Goal: Task Accomplishment & Management: Manage account settings

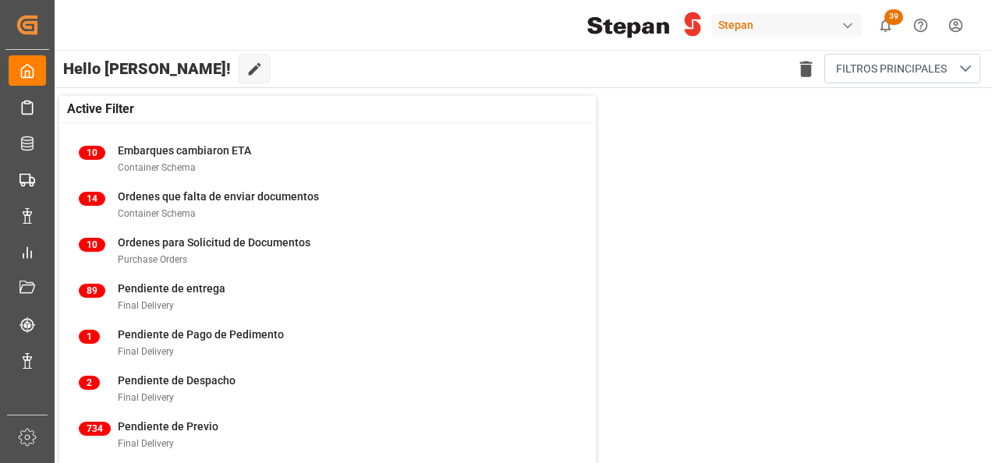
scroll to position [1, 0]
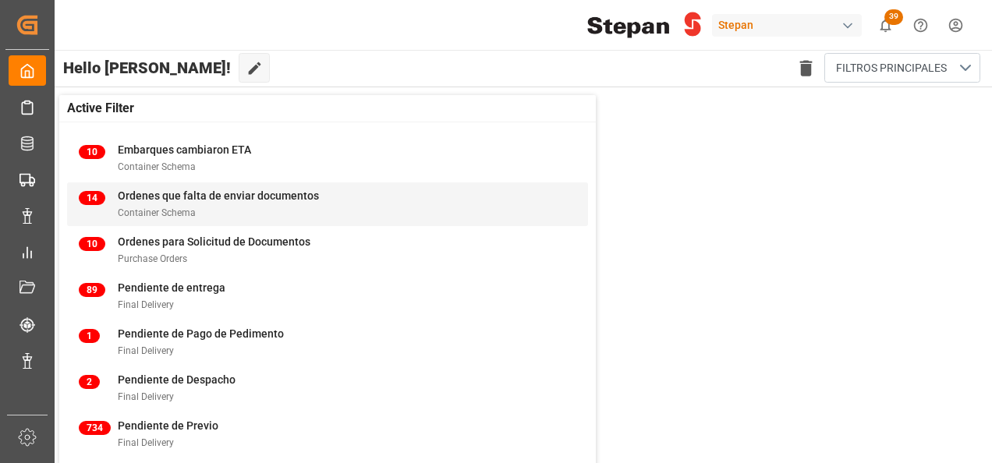
click at [506, 203] on div "14 Ordenes que falta de enviar documentos Container Schema" at bounding box center [328, 204] width 498 height 33
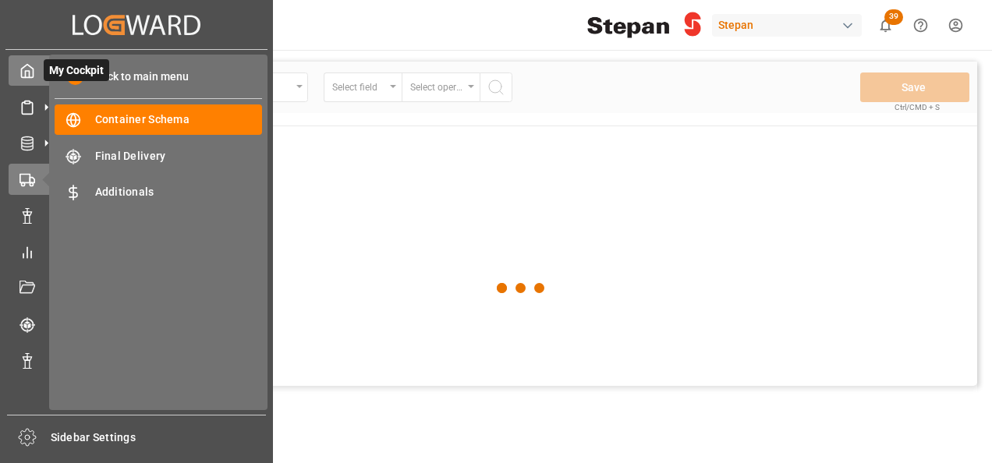
click at [23, 76] on icon at bounding box center [28, 71] width 16 height 16
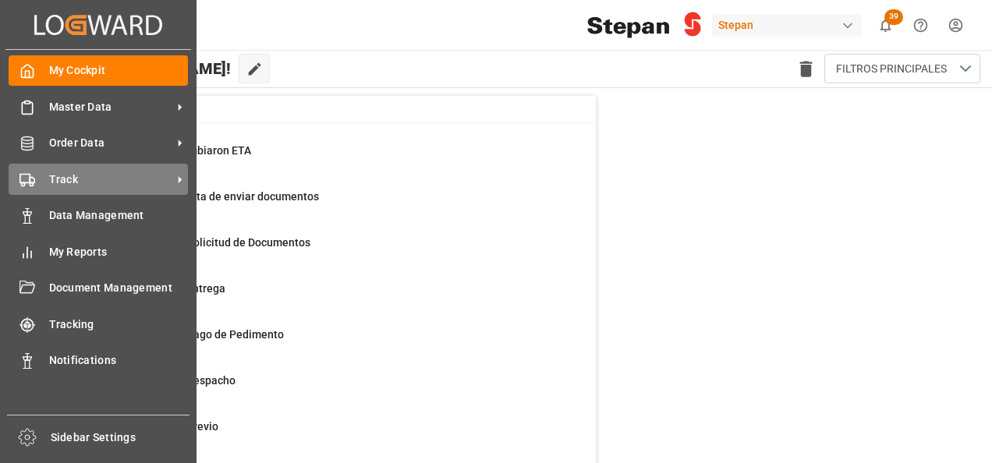
click at [30, 174] on icon at bounding box center [28, 180] width 16 height 16
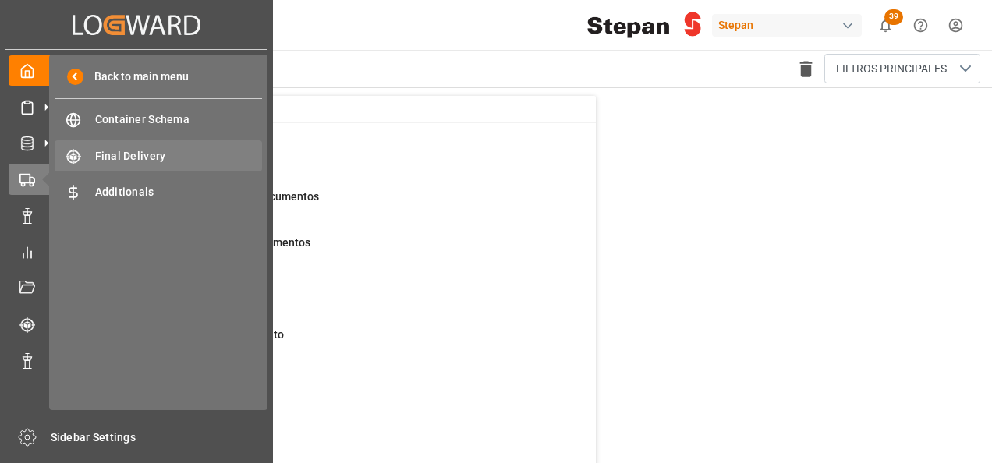
click at [101, 163] on span "Final Delivery" at bounding box center [179, 156] width 168 height 16
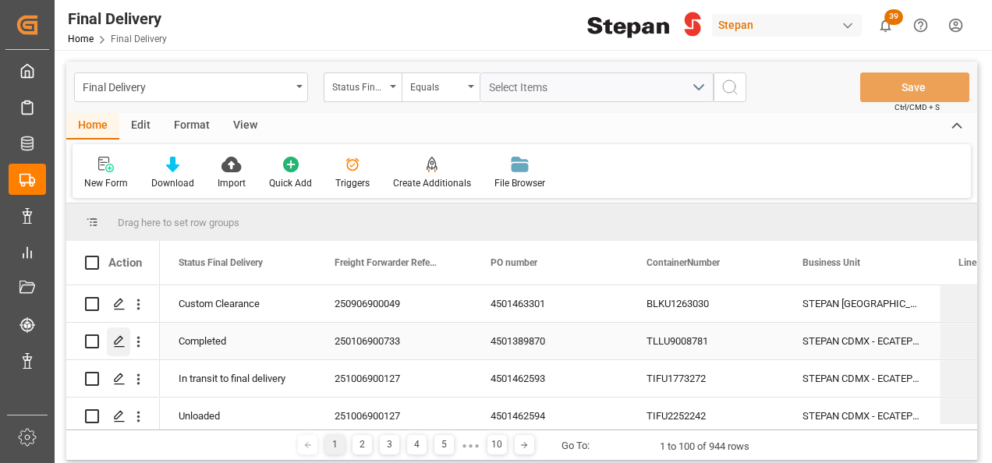
click at [116, 336] on icon "Press SPACE to select this row." at bounding box center [119, 341] width 12 height 12
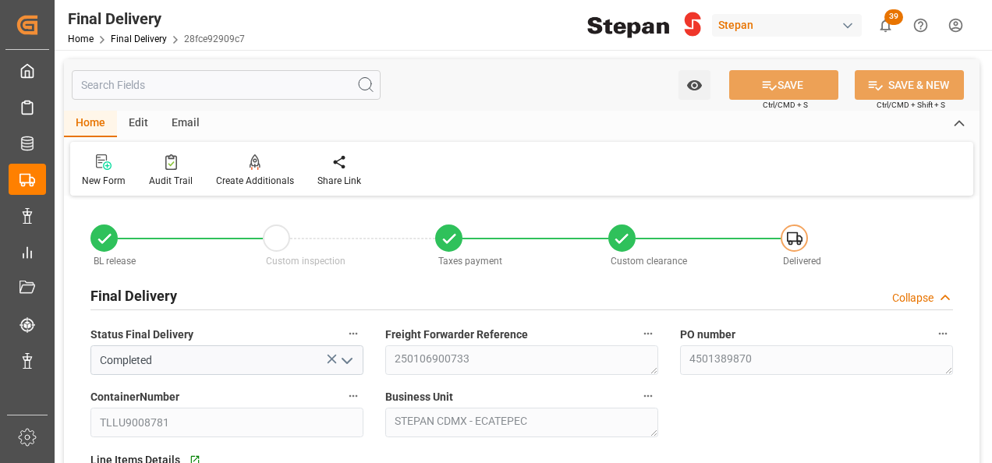
type input "03-12-2024"
type input "05-12-2024"
type input "09-12-2024"
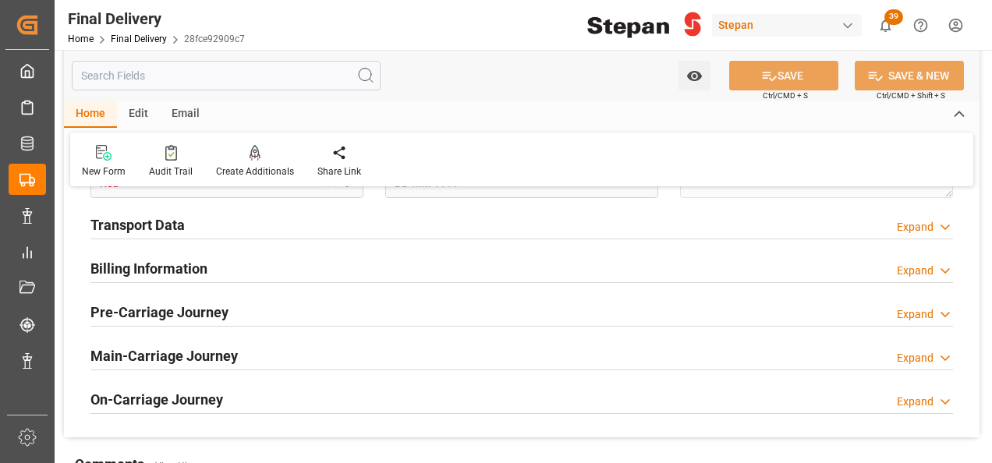
scroll to position [546, 0]
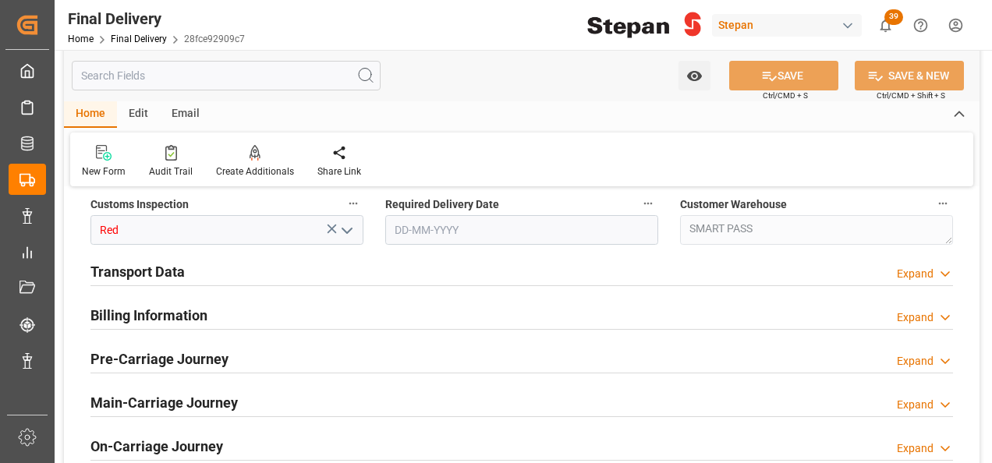
click at [116, 267] on h2 "Transport Data" at bounding box center [137, 271] width 94 height 21
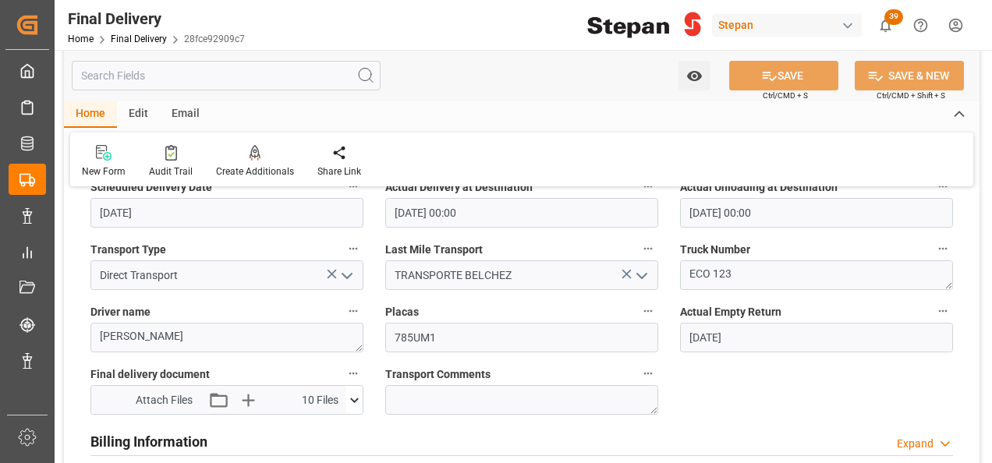
scroll to position [702, 0]
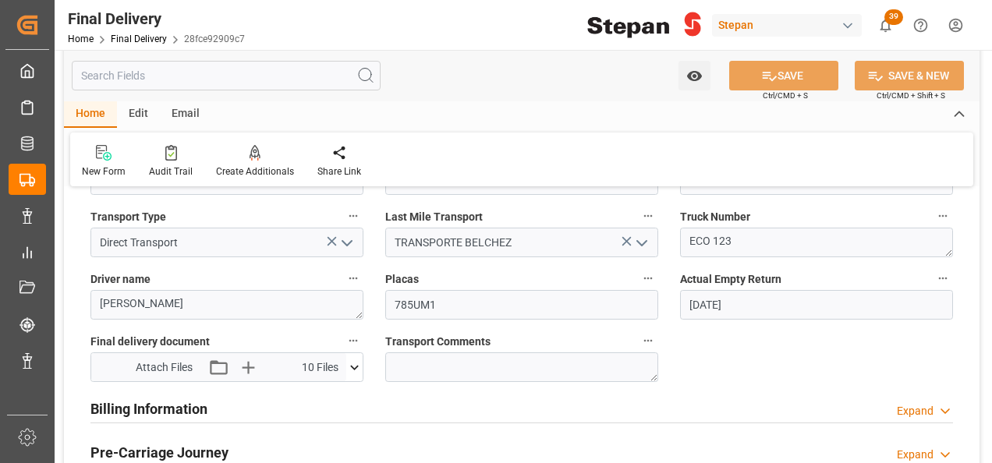
click at [352, 367] on icon at bounding box center [354, 368] width 16 height 16
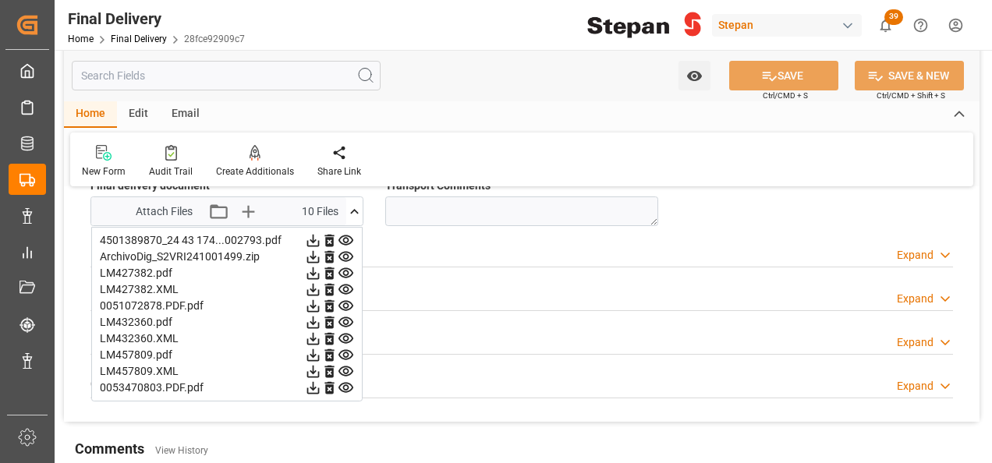
scroll to position [780, 0]
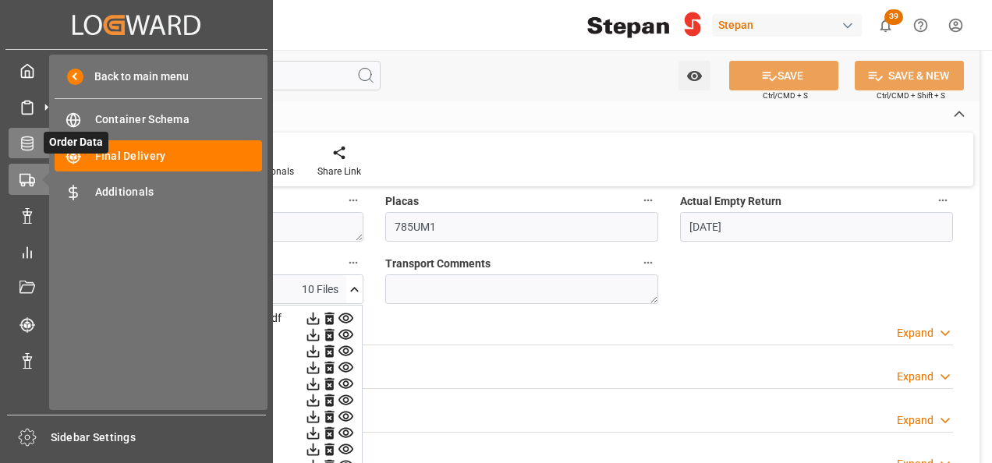
click at [31, 150] on icon at bounding box center [27, 144] width 12 height 14
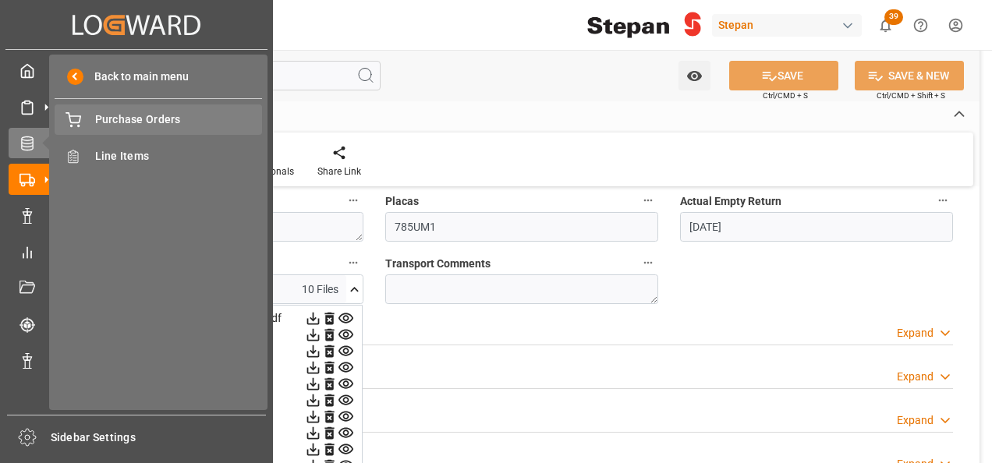
click at [113, 112] on span "Purchase Orders" at bounding box center [179, 120] width 168 height 16
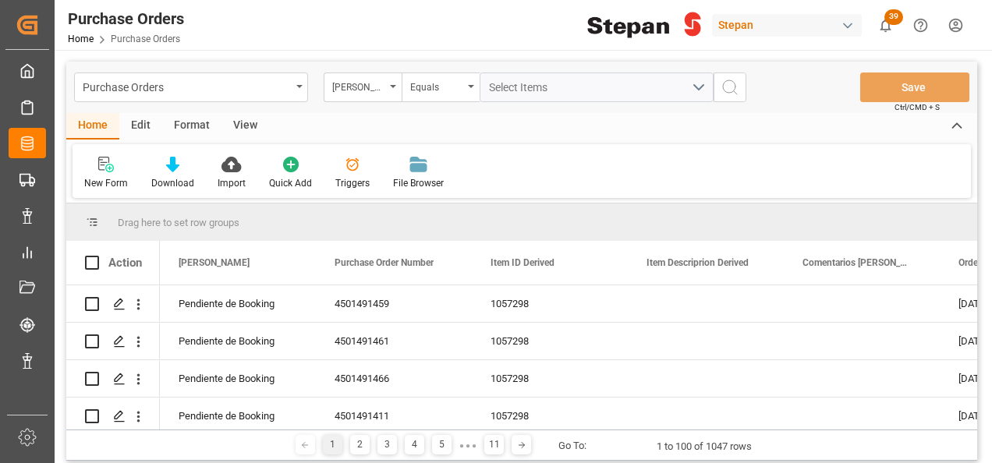
scroll to position [1950, 0]
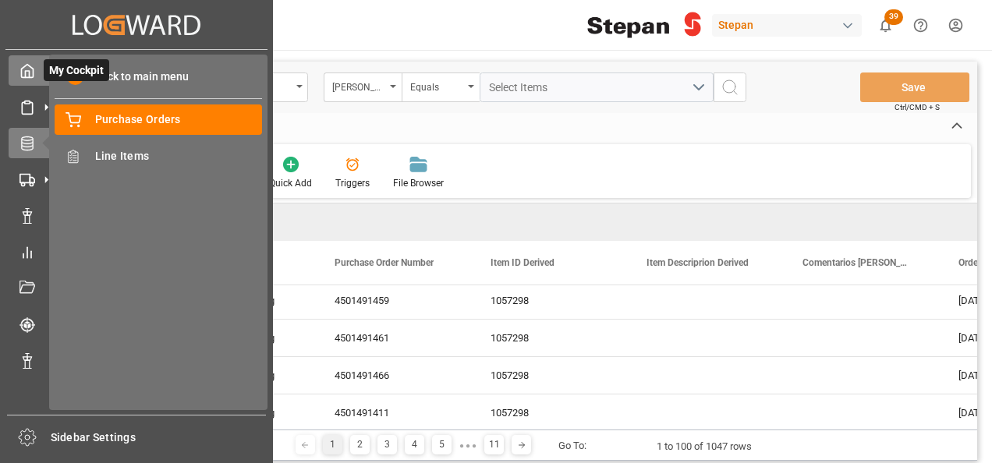
click at [24, 73] on icon at bounding box center [28, 71] width 16 height 16
